Goal: Leave review/rating: Leave review/rating

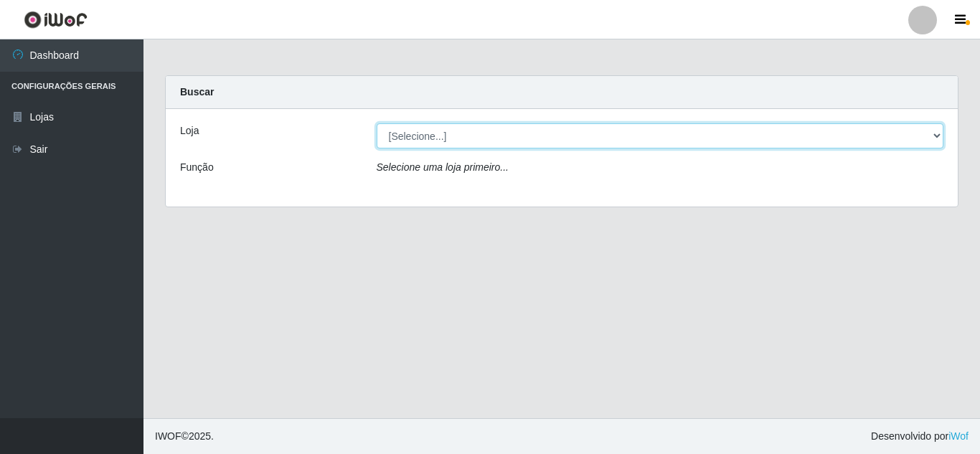
drag, startPoint x: 443, startPoint y: 139, endPoint x: 438, endPoint y: 146, distance: 9.4
click at [441, 139] on select "[Selecione...] Queiroz Atacadão - [GEOGRAPHIC_DATA]" at bounding box center [661, 135] width 568 height 25
select select "225"
click at [377, 123] on select "[Selecione...] Queiroz Atacadão - [GEOGRAPHIC_DATA]" at bounding box center [661, 135] width 568 height 25
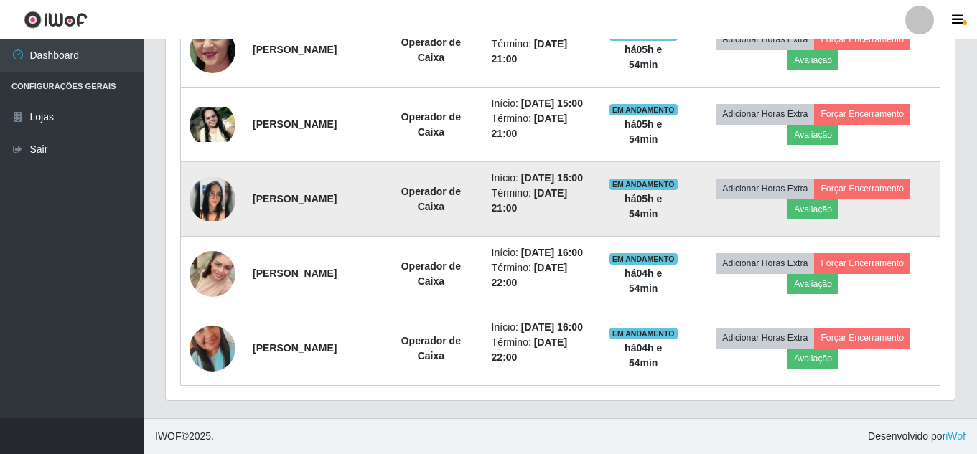
scroll to position [789, 0]
click at [227, 221] on img at bounding box center [212, 199] width 46 height 44
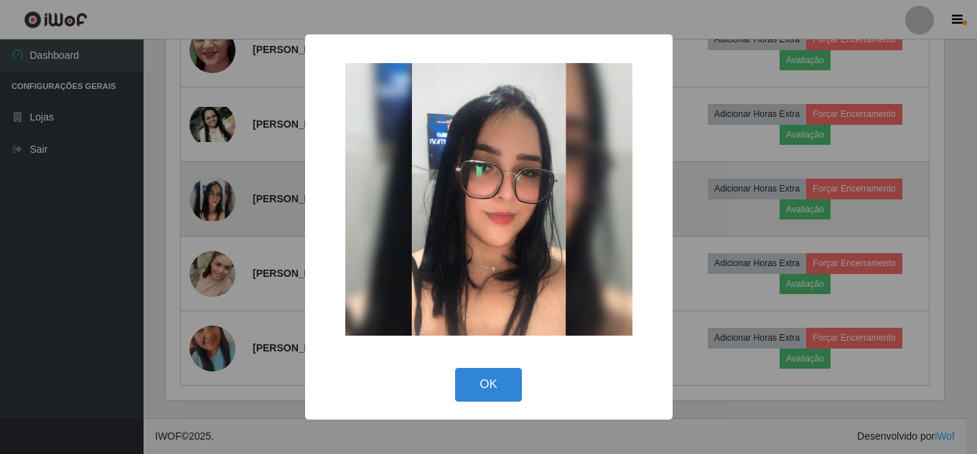
scroll to position [298, 781]
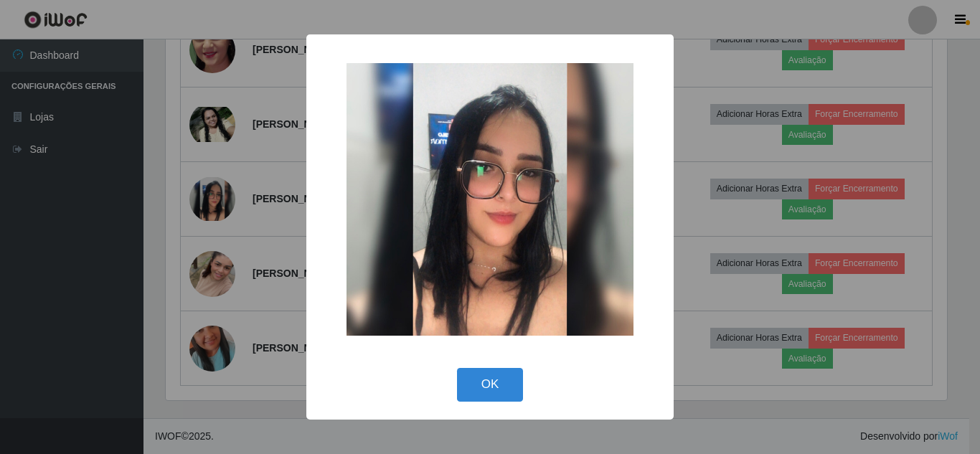
click at [266, 239] on div "× OK Cancel" at bounding box center [490, 227] width 980 height 454
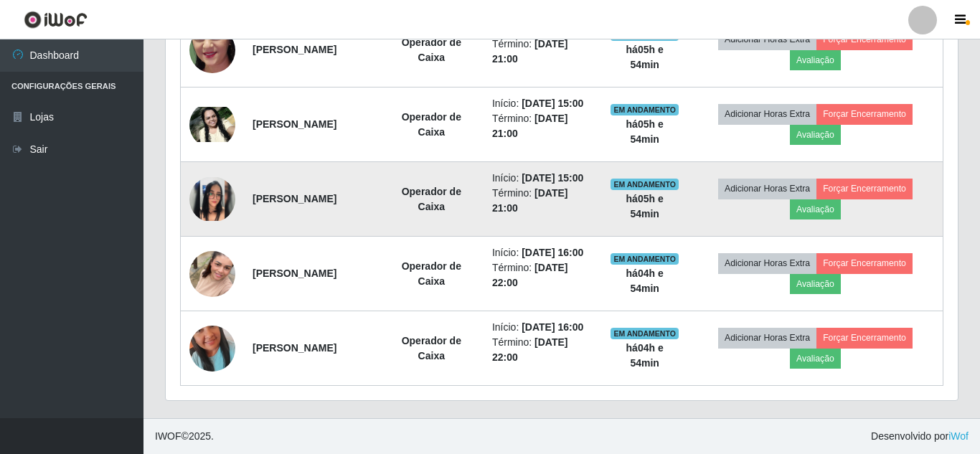
scroll to position [298, 789]
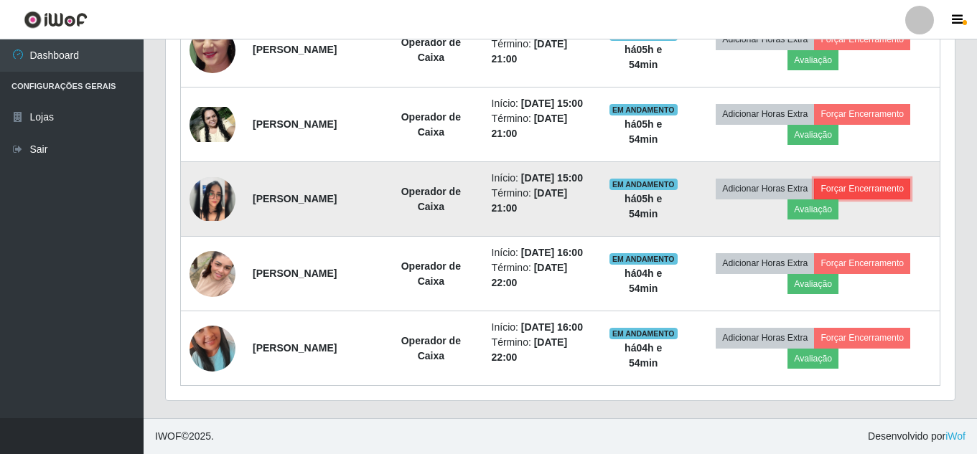
click at [870, 199] on button "Forçar Encerramento" at bounding box center [862, 189] width 96 height 20
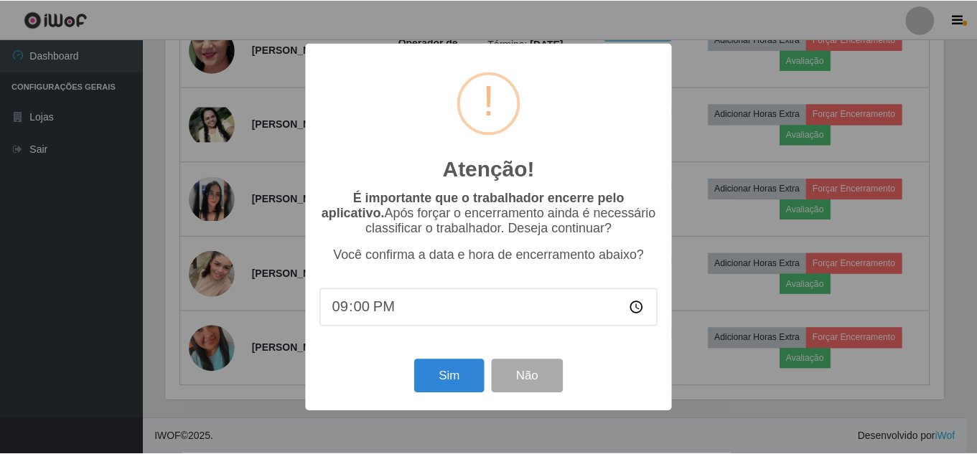
scroll to position [298, 781]
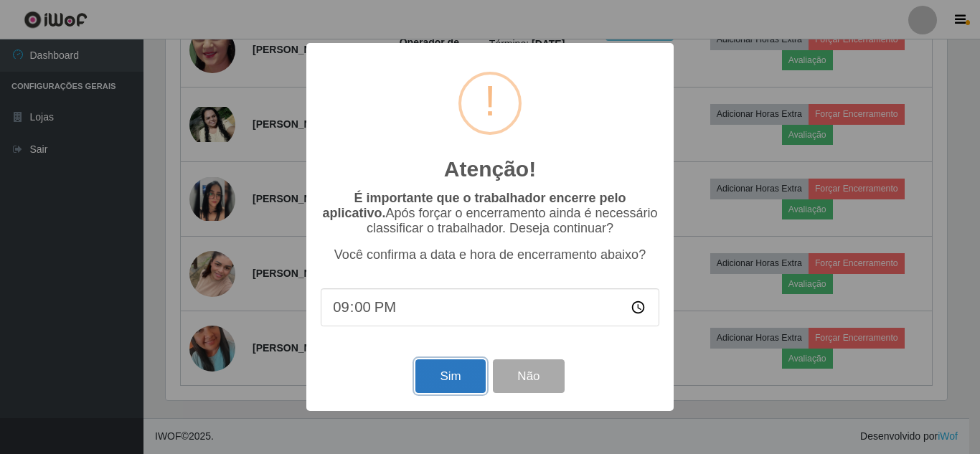
click at [438, 383] on button "Sim" at bounding box center [451, 377] width 70 height 34
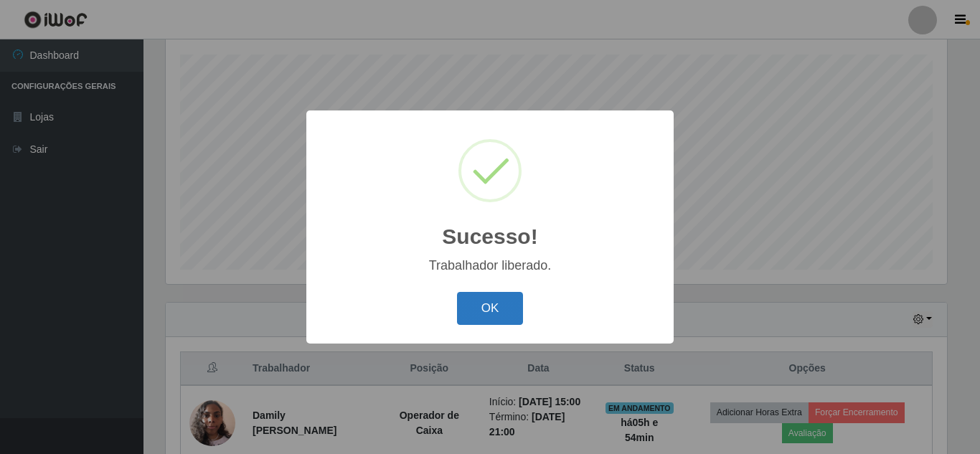
click at [491, 306] on button "OK" at bounding box center [490, 309] width 67 height 34
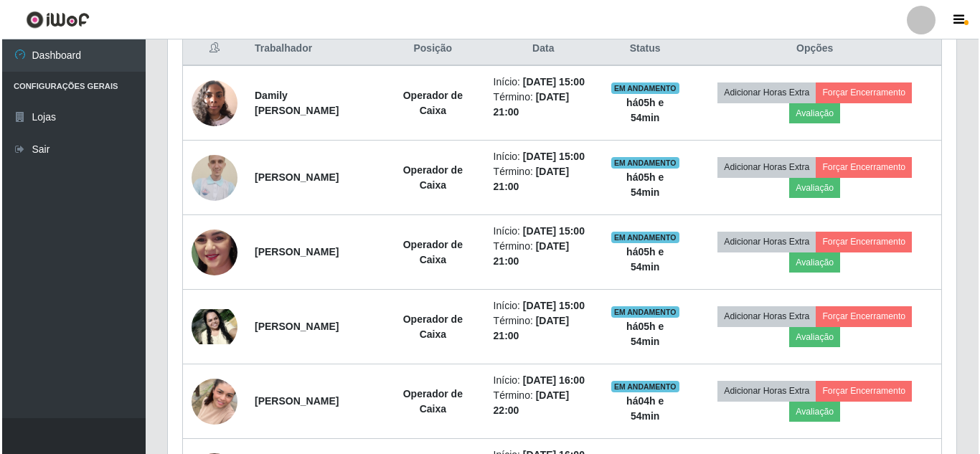
scroll to position [602, 0]
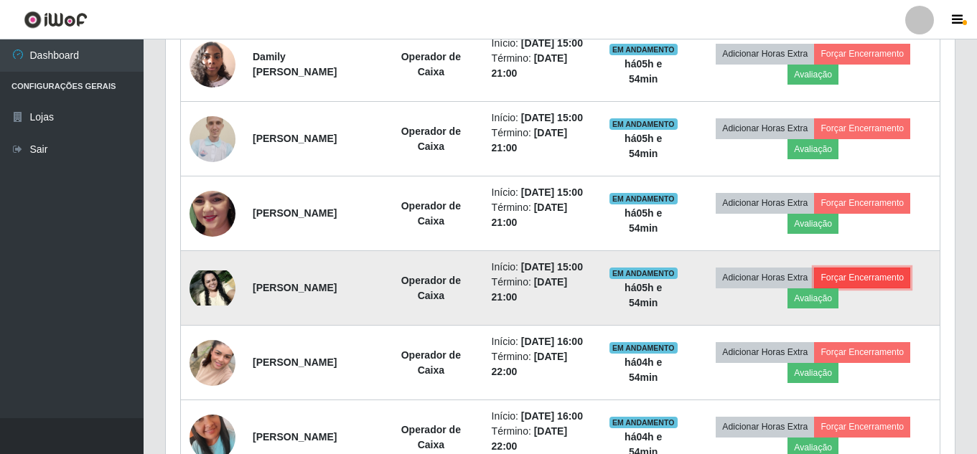
click at [873, 278] on button "Forçar Encerramento" at bounding box center [862, 278] width 96 height 20
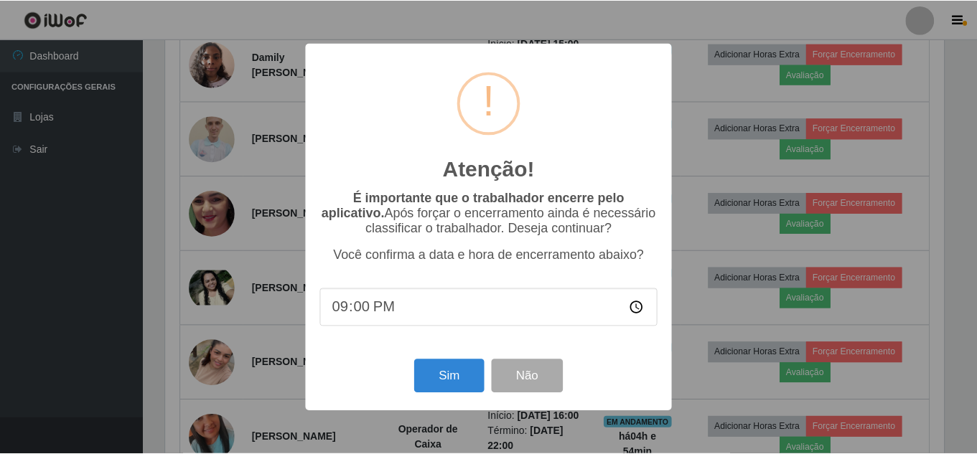
scroll to position [298, 781]
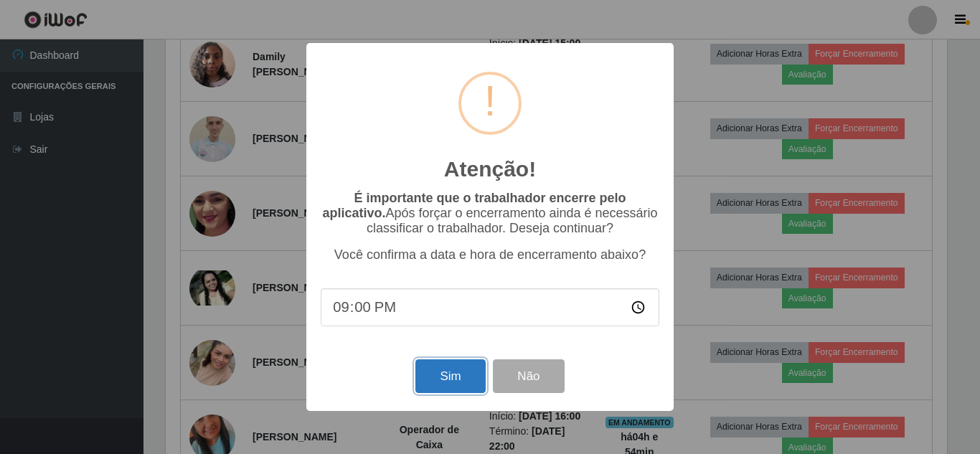
click at [438, 377] on button "Sim" at bounding box center [451, 377] width 70 height 34
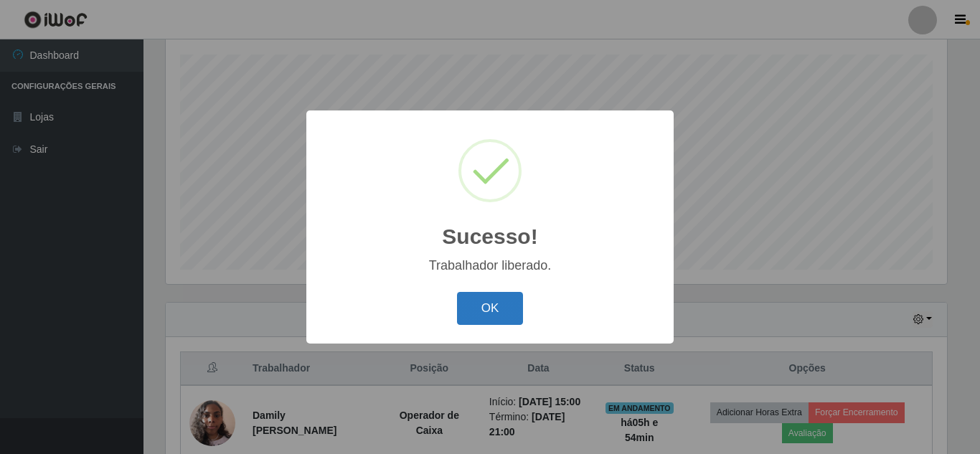
click at [485, 311] on button "OK" at bounding box center [490, 309] width 67 height 34
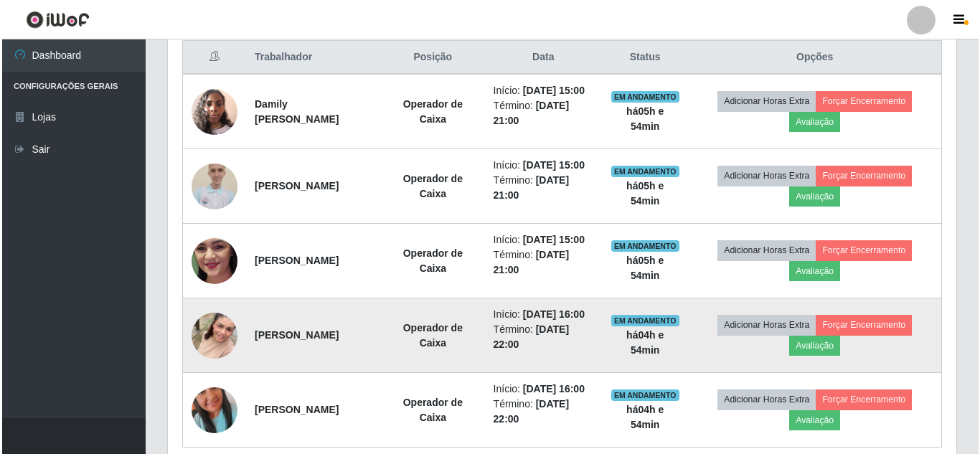
scroll to position [602, 0]
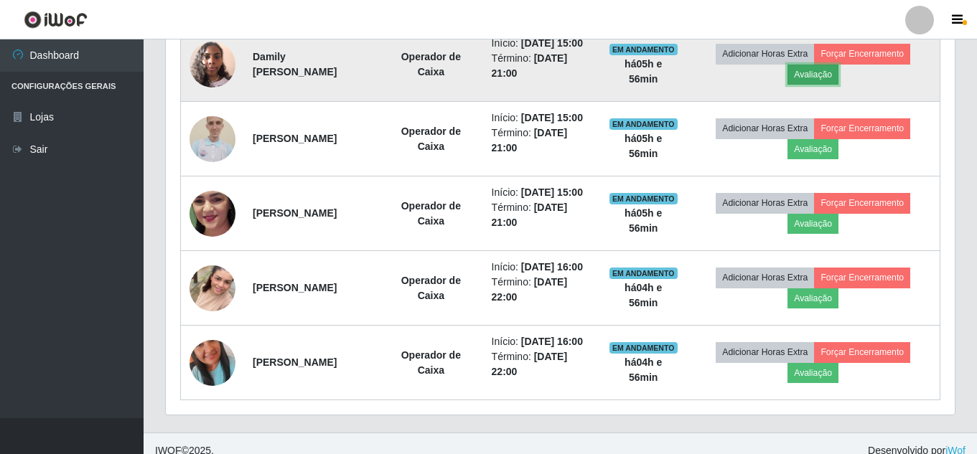
click at [812, 73] on button "Avaliação" at bounding box center [812, 75] width 51 height 20
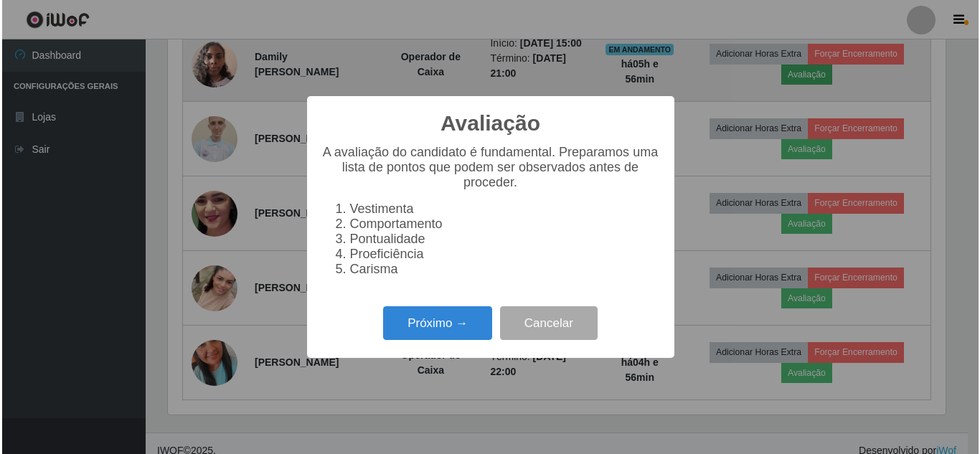
scroll to position [298, 781]
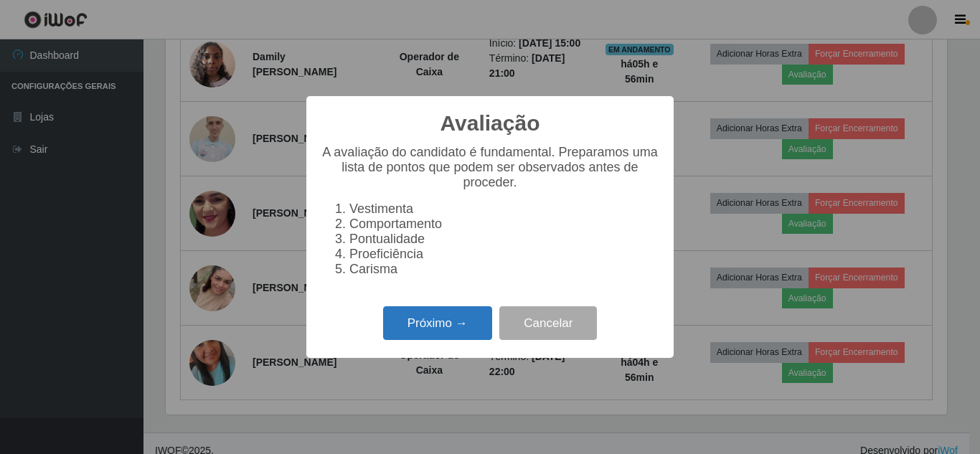
click at [433, 337] on button "Próximo →" at bounding box center [437, 323] width 109 height 34
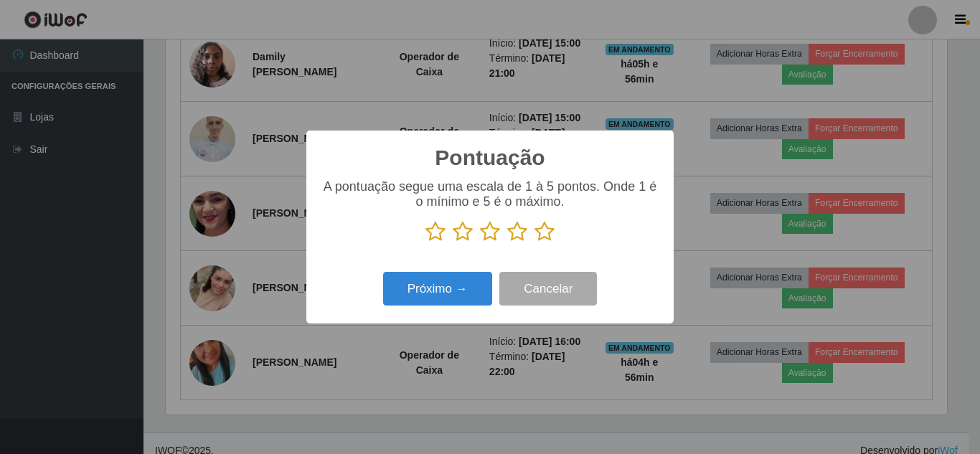
scroll to position [717328, 716845]
click at [545, 235] on icon at bounding box center [545, 232] width 20 height 22
click at [535, 243] on input "radio" at bounding box center [535, 243] width 0 height 0
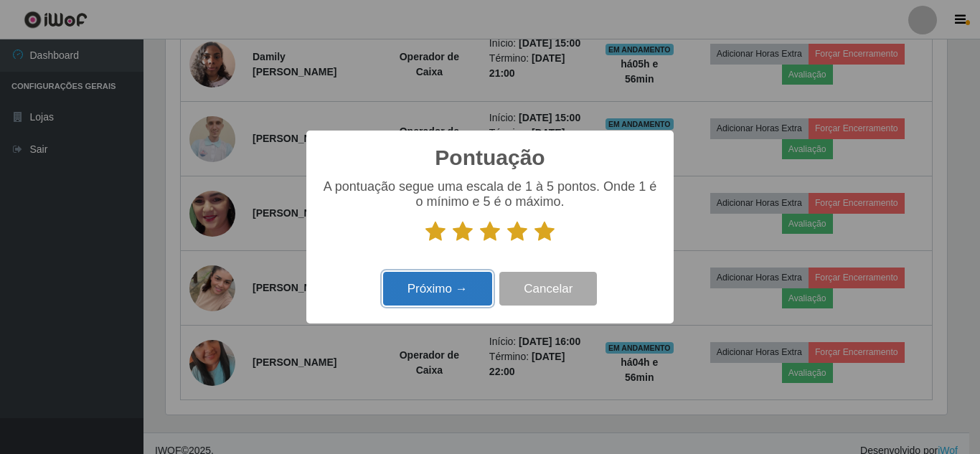
click at [451, 299] on button "Próximo →" at bounding box center [437, 289] width 109 height 34
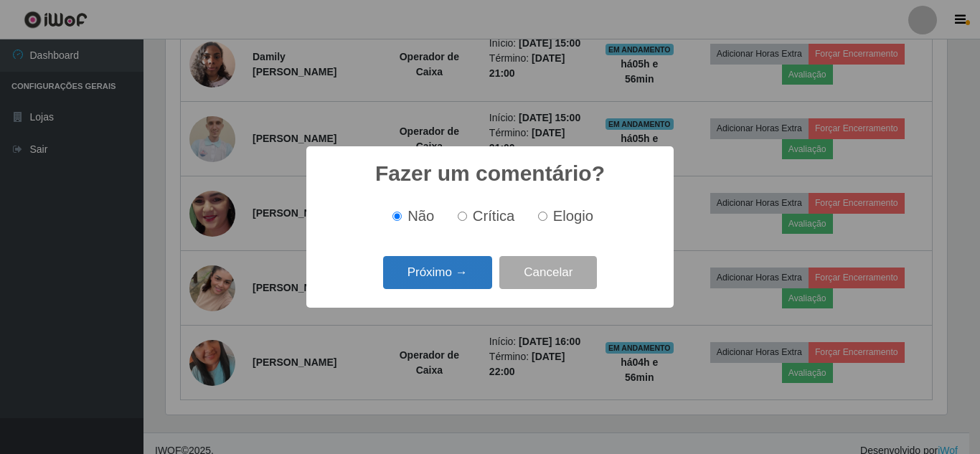
click at [470, 263] on button "Próximo →" at bounding box center [437, 273] width 109 height 34
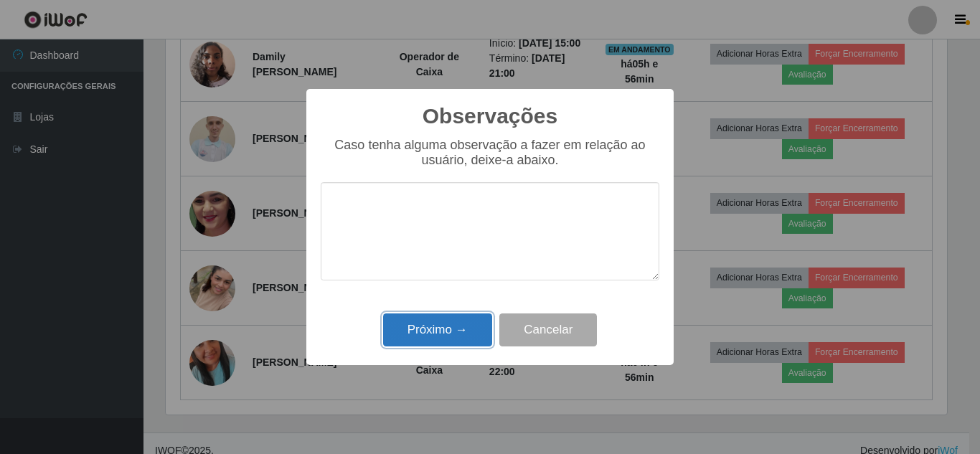
click at [455, 324] on button "Próximo →" at bounding box center [437, 331] width 109 height 34
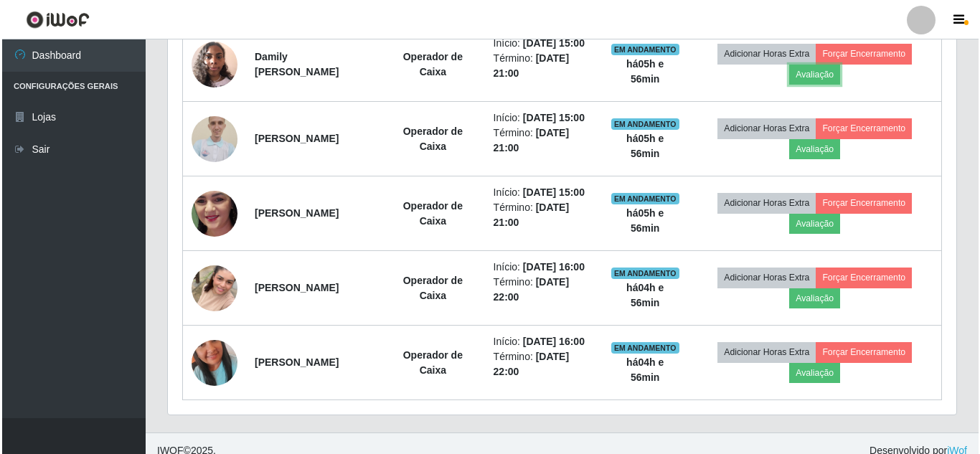
scroll to position [298, 789]
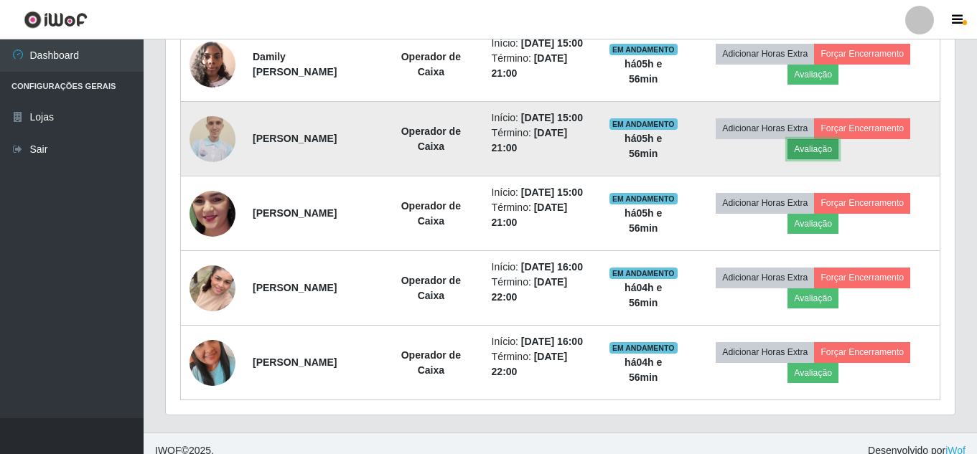
click at [816, 152] on button "Avaliação" at bounding box center [812, 149] width 51 height 20
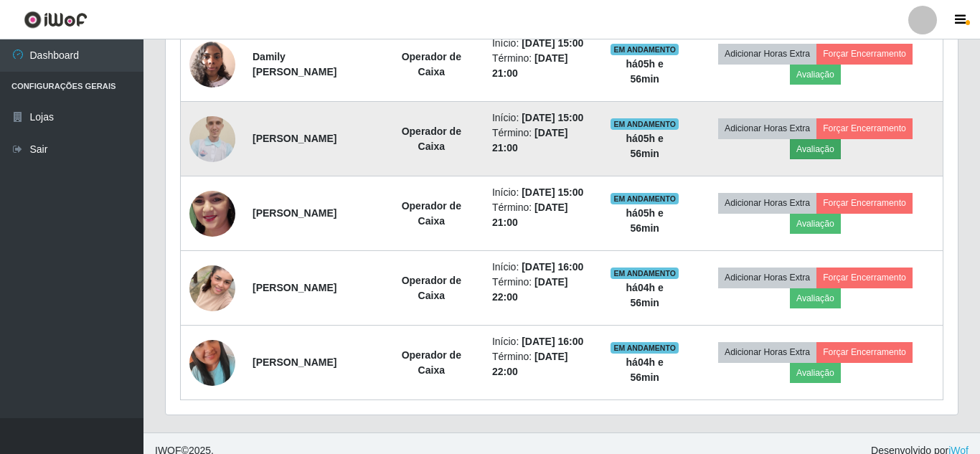
scroll to position [298, 781]
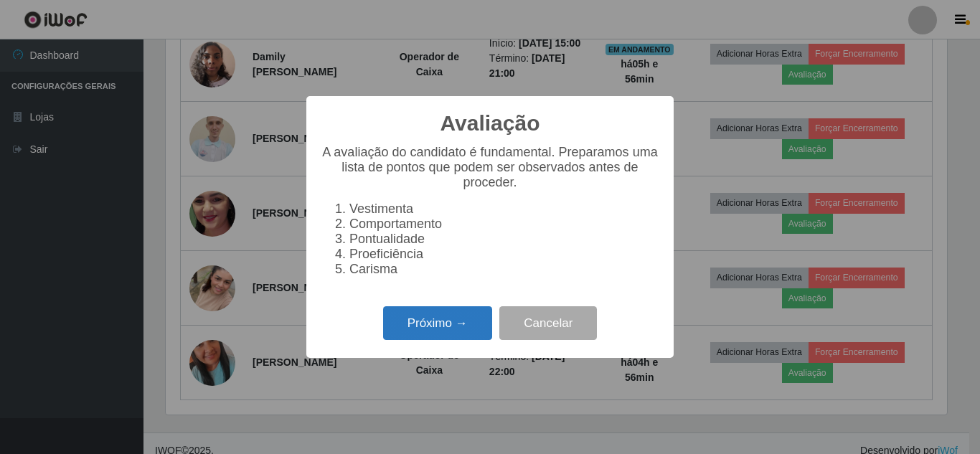
click at [433, 340] on button "Próximo →" at bounding box center [437, 323] width 109 height 34
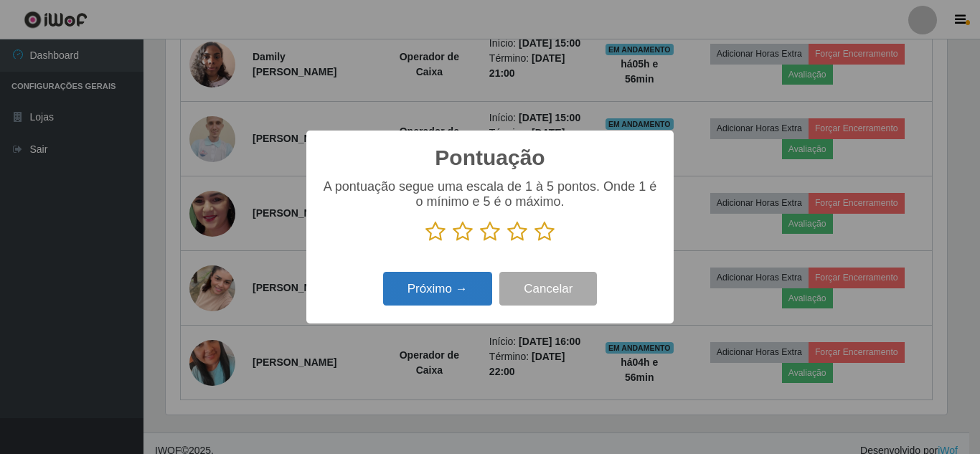
scroll to position [717328, 716845]
click at [548, 233] on icon at bounding box center [545, 232] width 20 height 22
click at [535, 243] on input "radio" at bounding box center [535, 243] width 0 height 0
click at [448, 296] on button "Próximo →" at bounding box center [437, 289] width 109 height 34
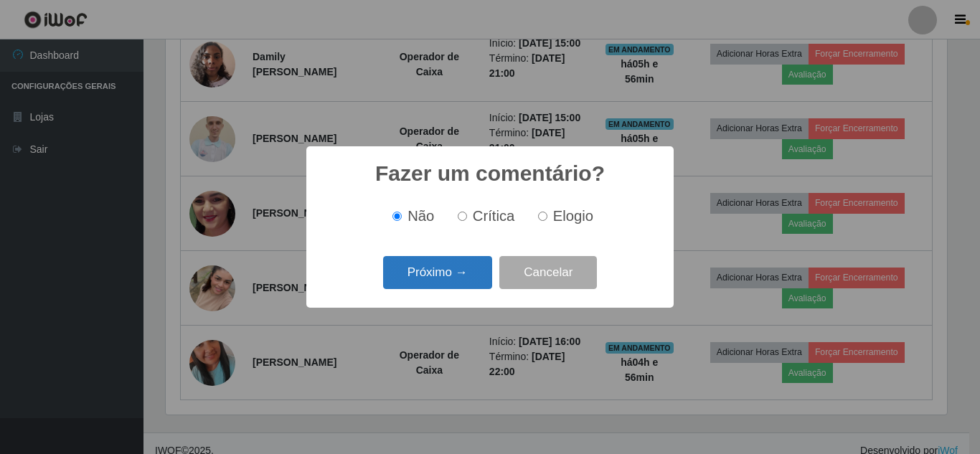
click at [476, 271] on button "Próximo →" at bounding box center [437, 273] width 109 height 34
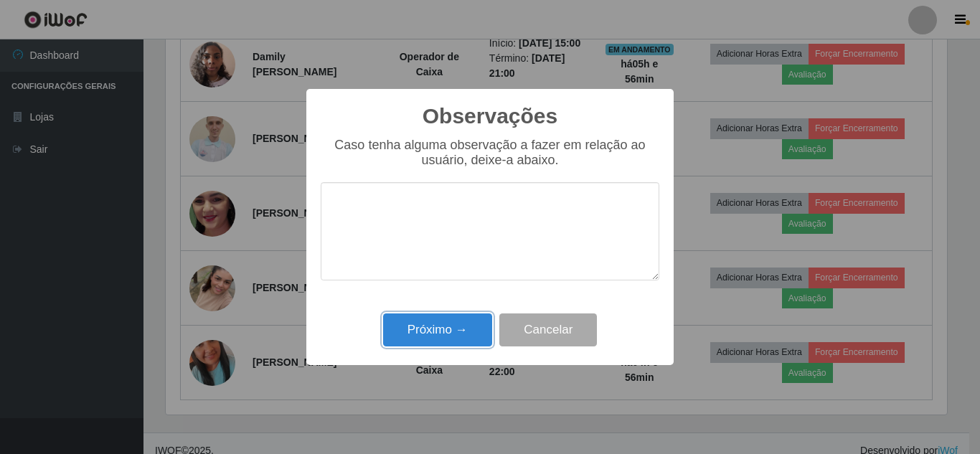
drag, startPoint x: 443, startPoint y: 335, endPoint x: 469, endPoint y: 311, distance: 35.6
click at [443, 334] on button "Próximo →" at bounding box center [437, 331] width 109 height 34
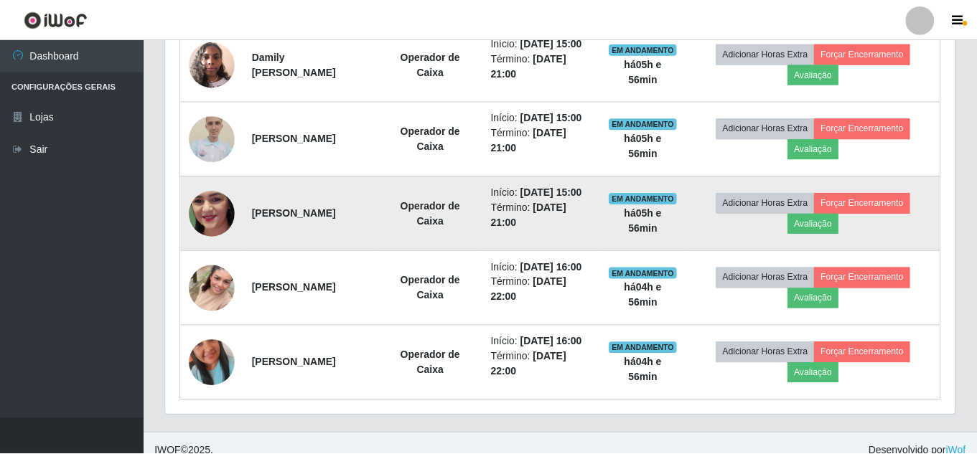
scroll to position [298, 789]
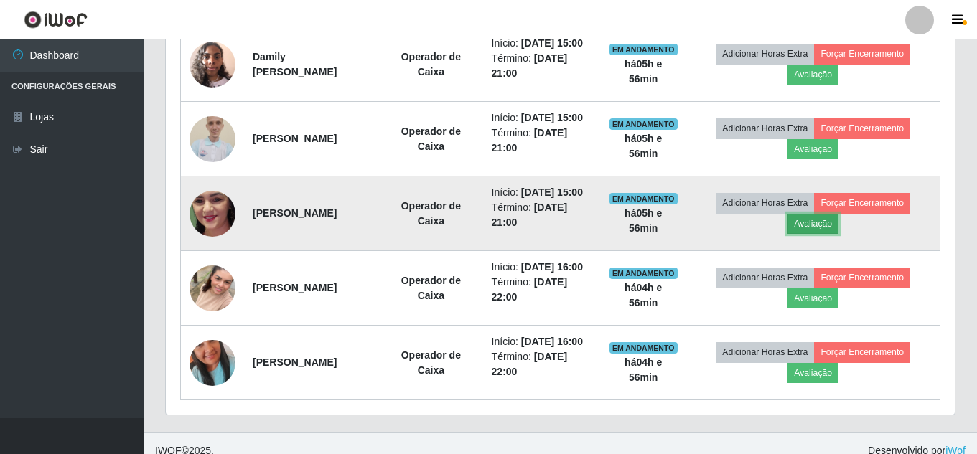
click at [831, 220] on button "Avaliação" at bounding box center [812, 224] width 51 height 20
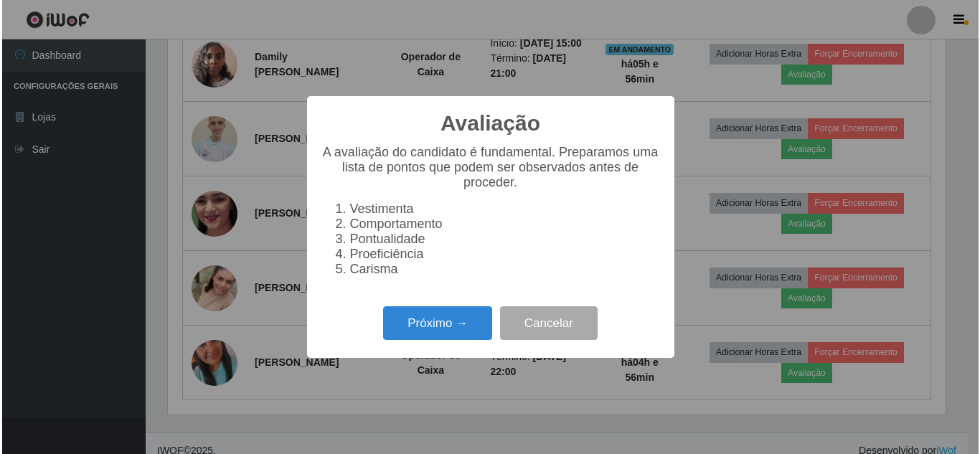
scroll to position [298, 781]
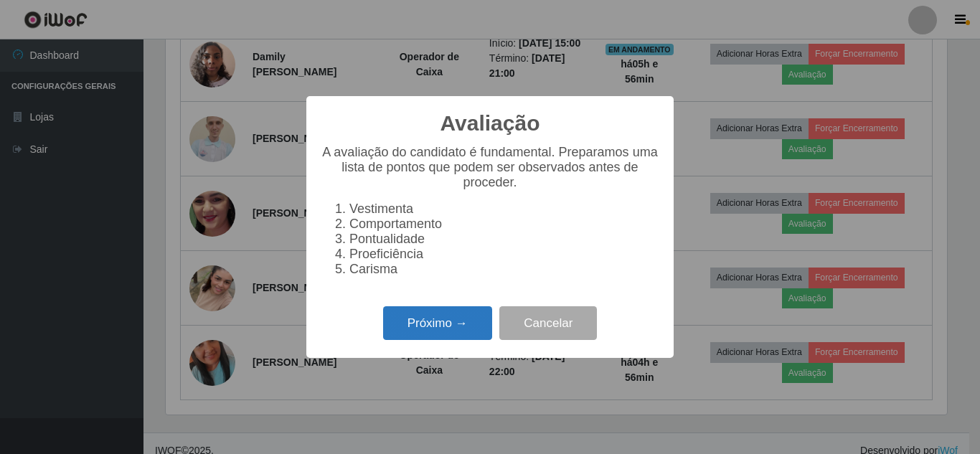
click at [451, 329] on button "Próximo →" at bounding box center [437, 323] width 109 height 34
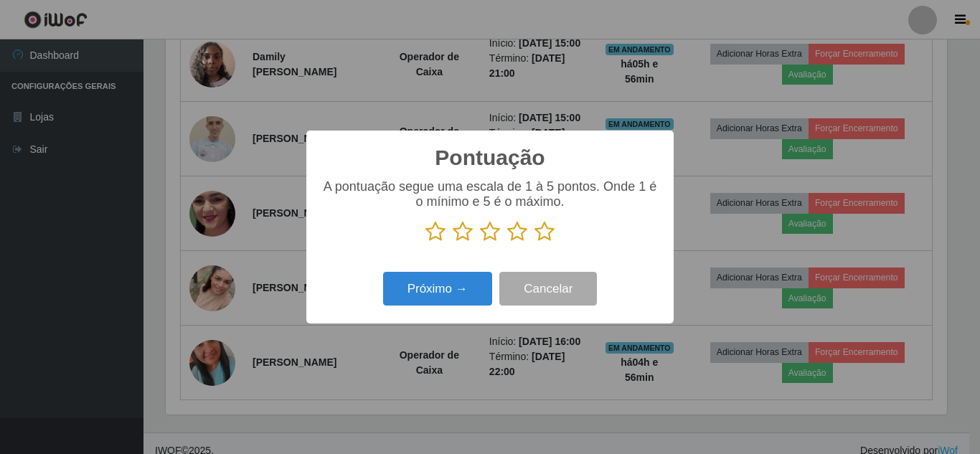
drag, startPoint x: 549, startPoint y: 231, endPoint x: 493, endPoint y: 264, distance: 65.0
click at [537, 236] on icon at bounding box center [545, 232] width 20 height 22
click at [535, 243] on input "radio" at bounding box center [535, 243] width 0 height 0
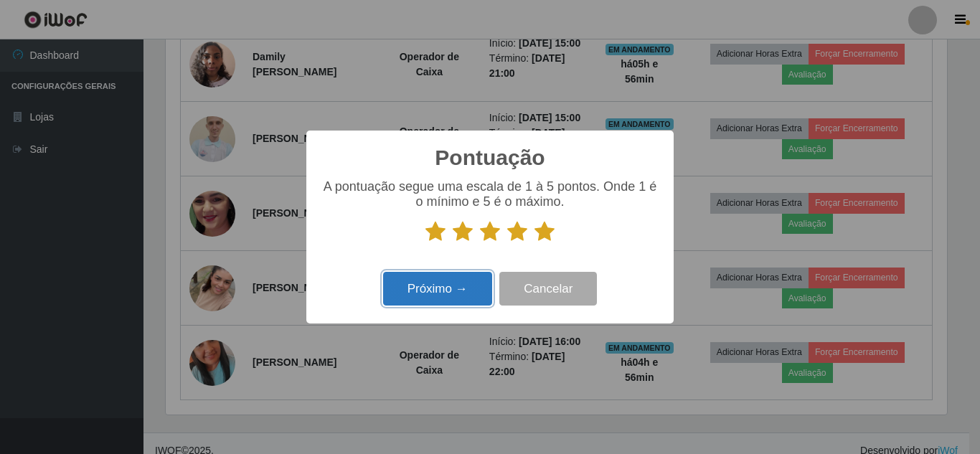
click at [450, 294] on button "Próximo →" at bounding box center [437, 289] width 109 height 34
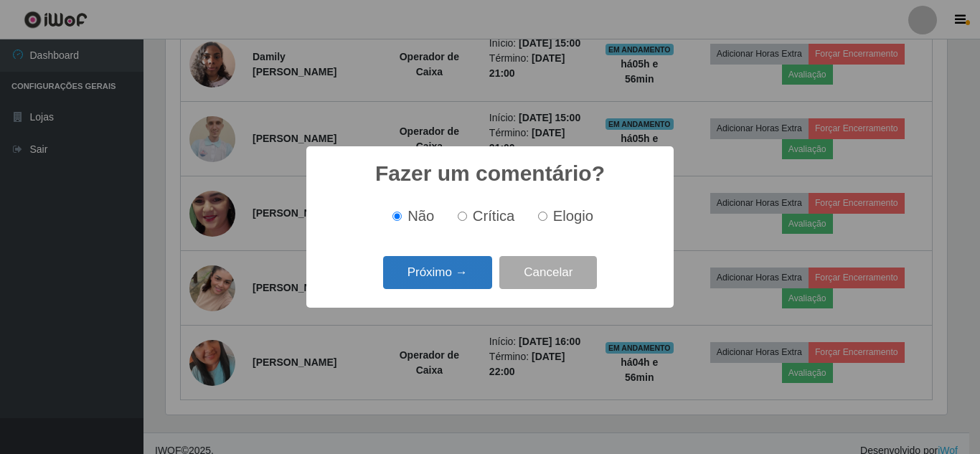
click at [461, 278] on button "Próximo →" at bounding box center [437, 273] width 109 height 34
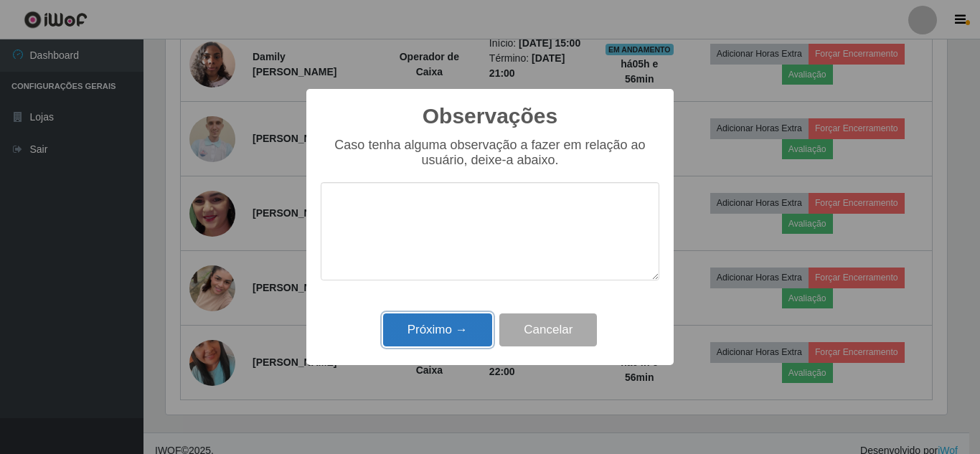
drag, startPoint x: 451, startPoint y: 342, endPoint x: 456, endPoint y: 333, distance: 10.6
click at [452, 340] on button "Próximo →" at bounding box center [437, 331] width 109 height 34
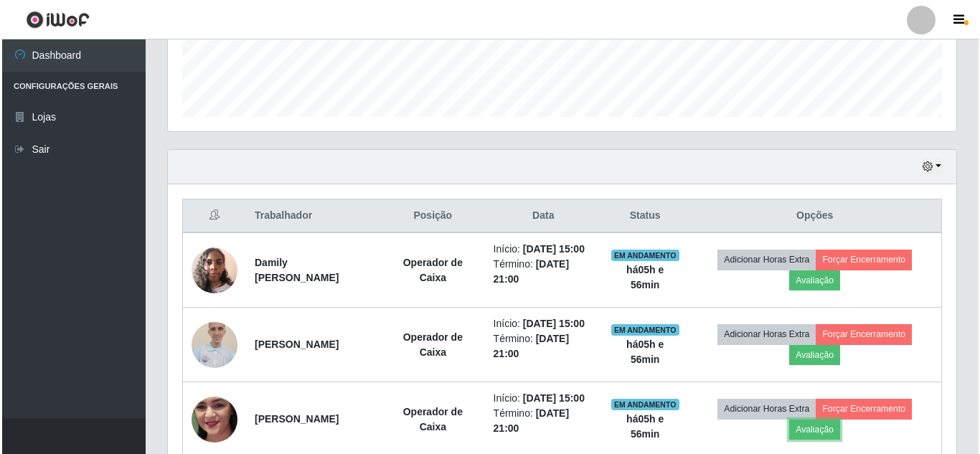
scroll to position [459, 0]
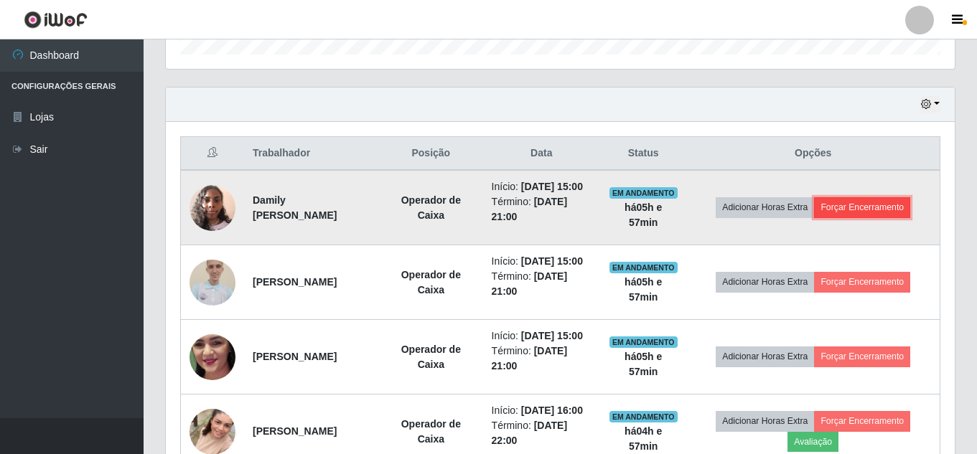
click at [853, 208] on button "Forçar Encerramento" at bounding box center [862, 207] width 96 height 20
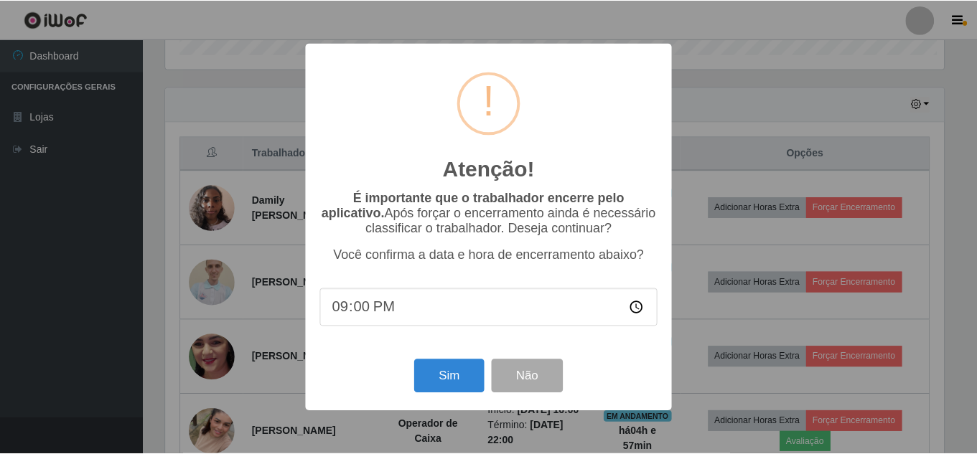
scroll to position [298, 781]
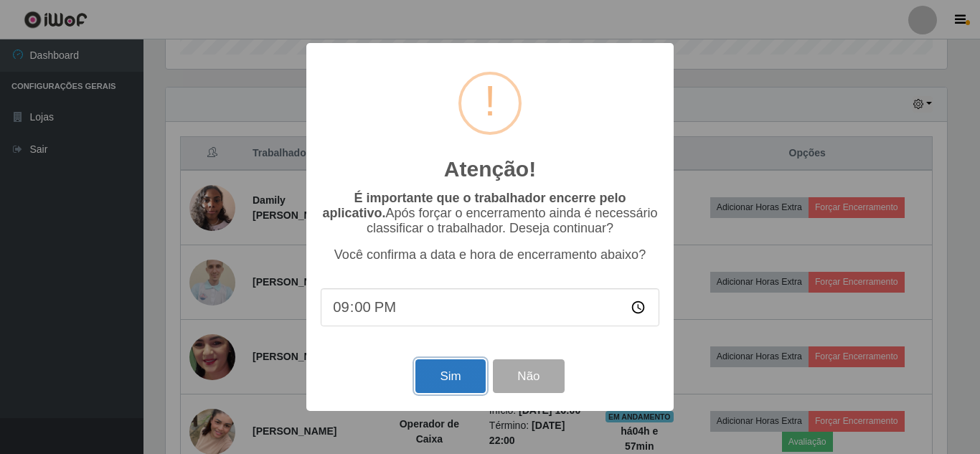
click at [461, 375] on button "Sim" at bounding box center [451, 377] width 70 height 34
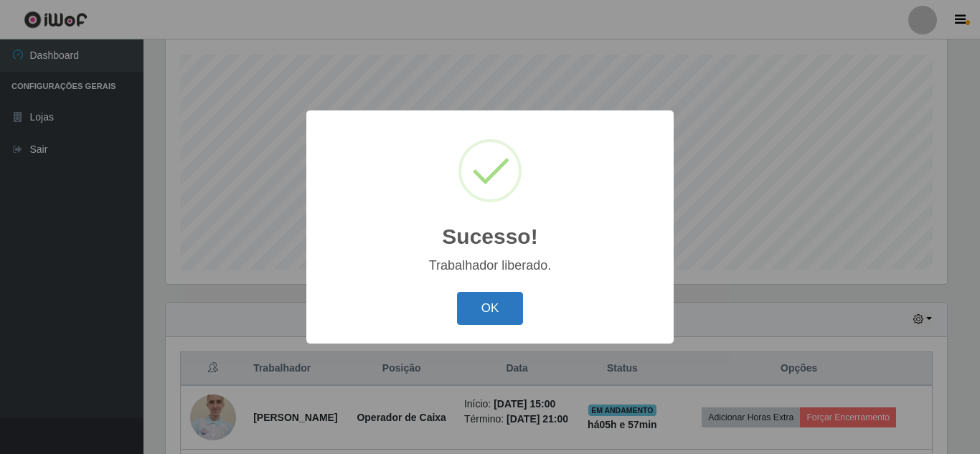
click at [497, 308] on button "OK" at bounding box center [490, 309] width 67 height 34
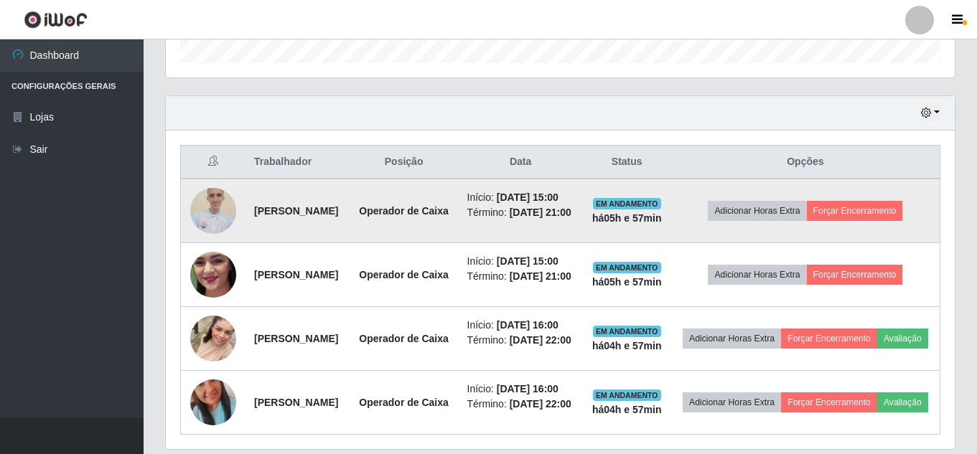
scroll to position [459, 0]
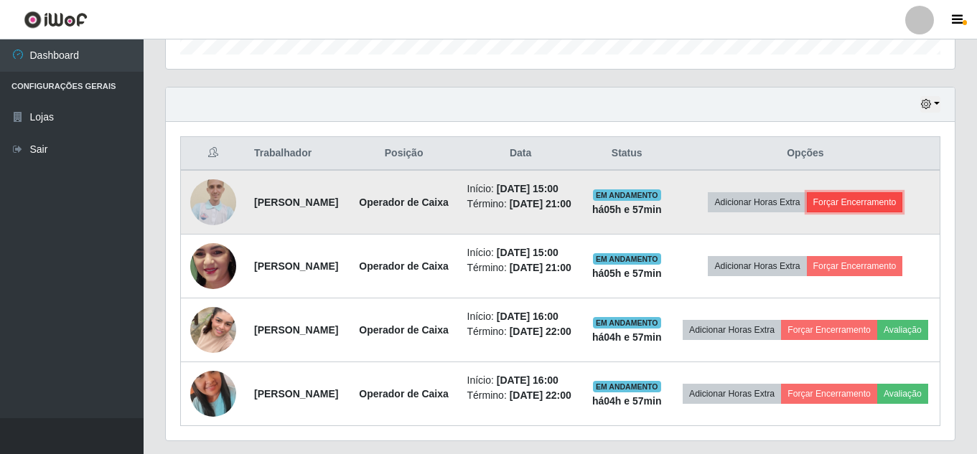
click at [891, 205] on button "Forçar Encerramento" at bounding box center [855, 202] width 96 height 20
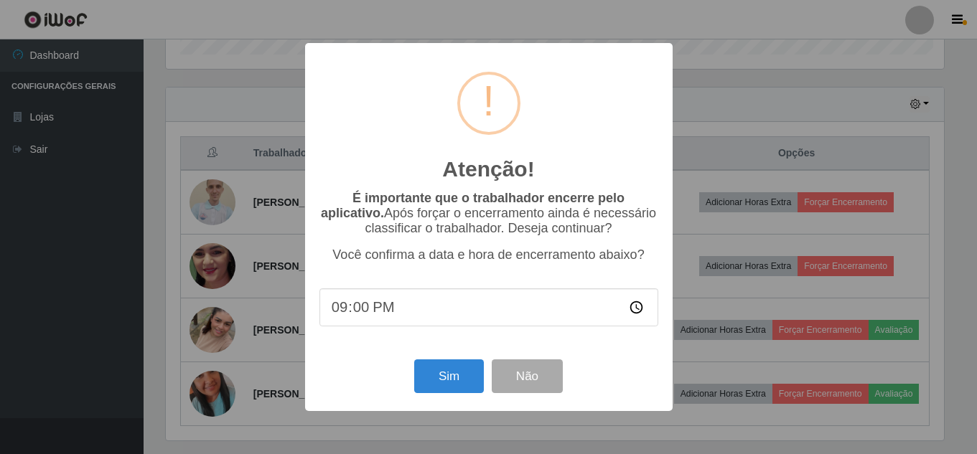
scroll to position [0, 0]
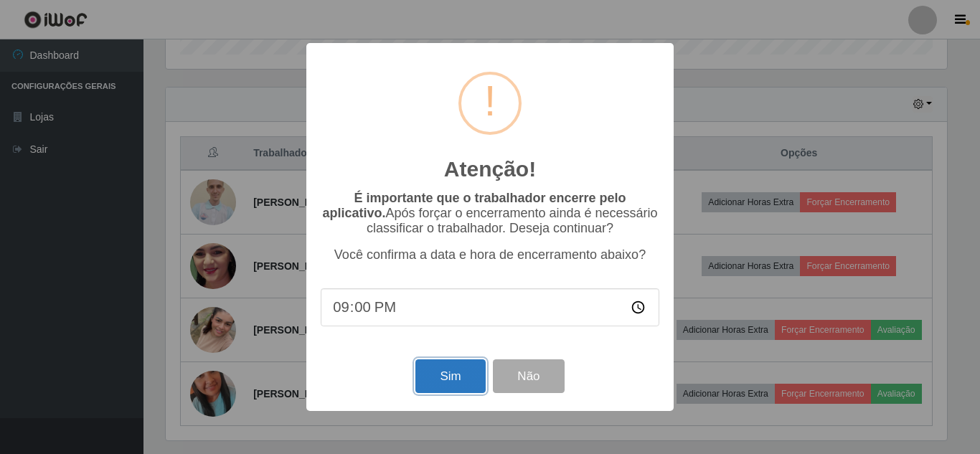
click at [449, 381] on button "Sim" at bounding box center [451, 377] width 70 height 34
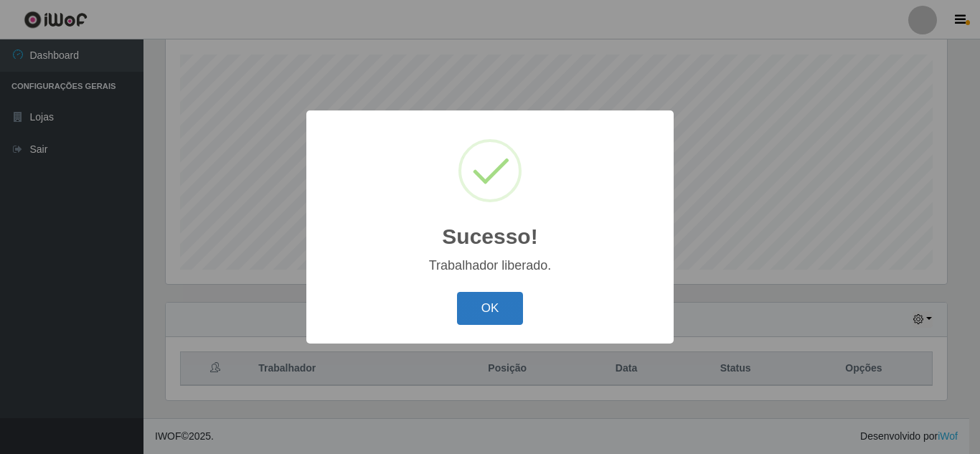
click at [497, 308] on button "OK" at bounding box center [490, 309] width 67 height 34
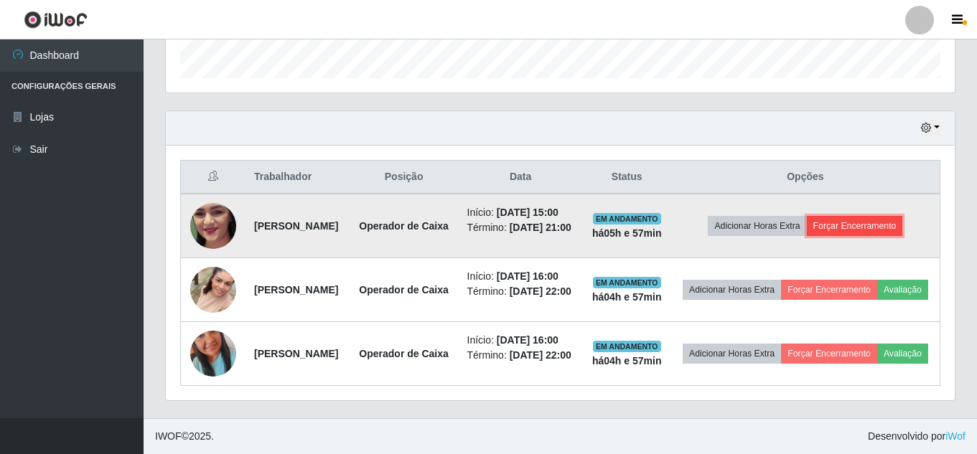
click at [863, 216] on button "Forçar Encerramento" at bounding box center [855, 226] width 96 height 20
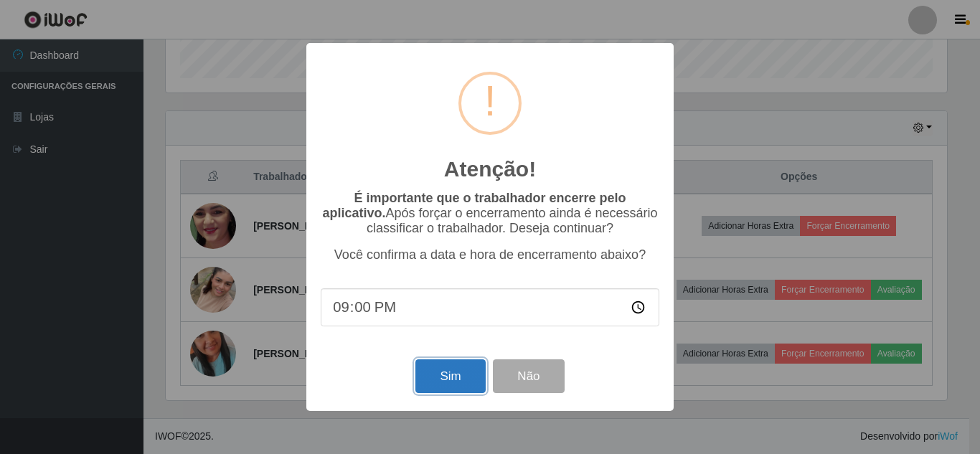
click at [453, 378] on button "Sim" at bounding box center [451, 377] width 70 height 34
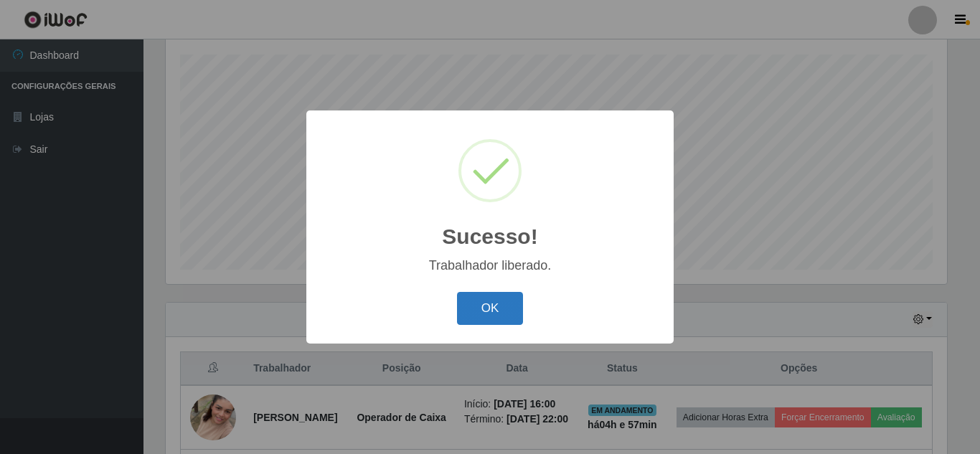
click at [497, 307] on button "OK" at bounding box center [490, 309] width 67 height 34
